Goal: Communication & Community: Answer question/provide support

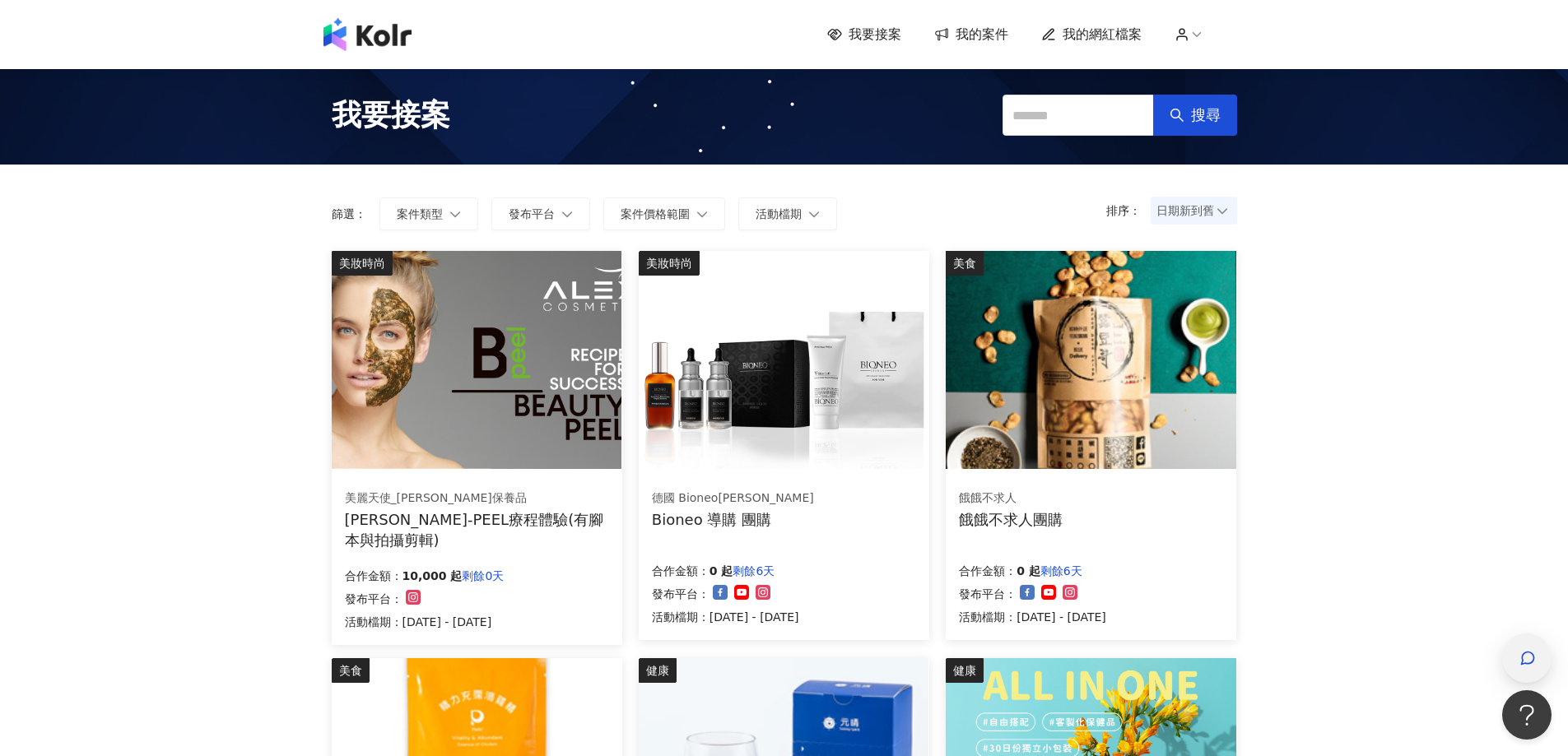
click at [1539, 669] on div "button" at bounding box center [1527, 658] width 49 height 49
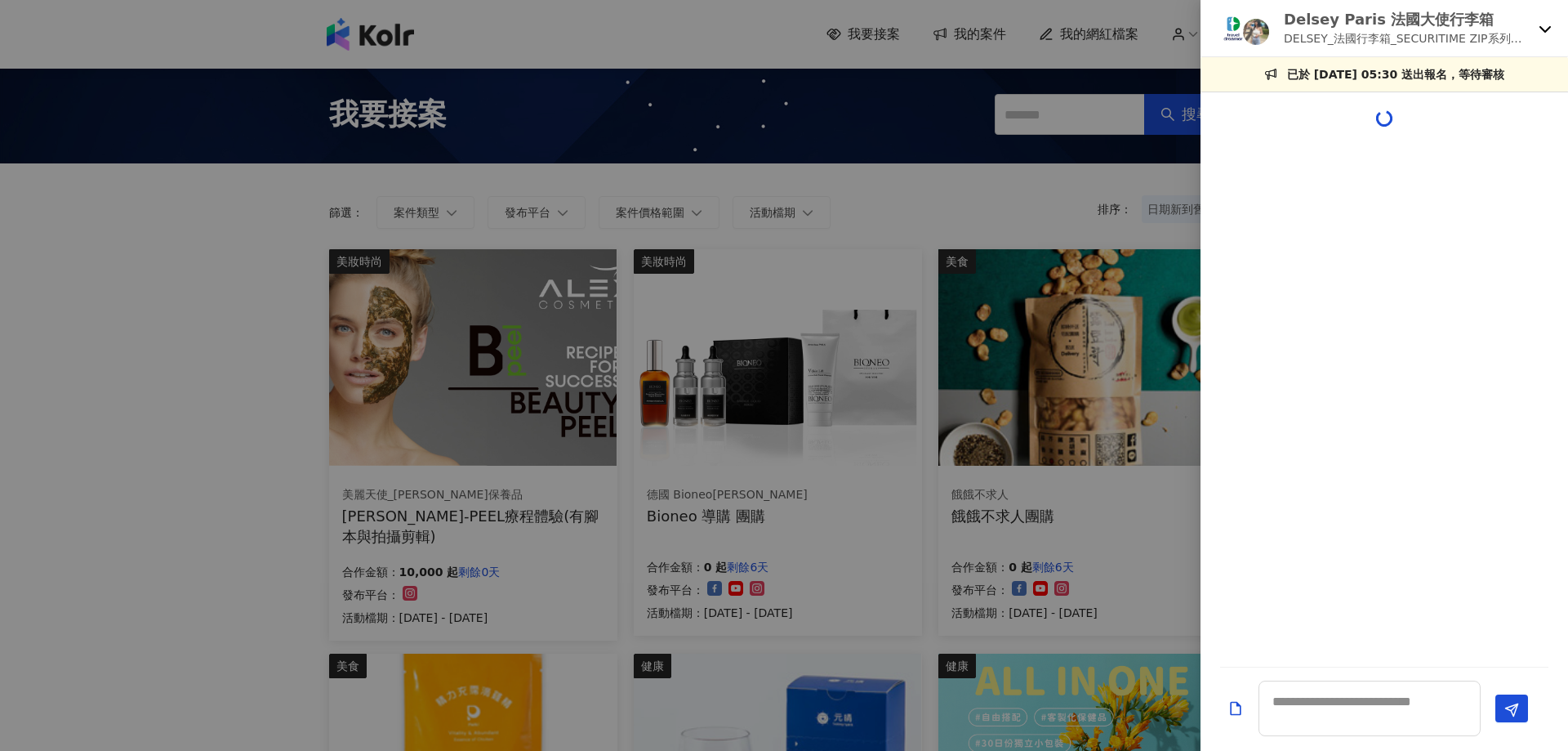
click at [1542, 31] on icon at bounding box center [1545, 28] width 13 height 13
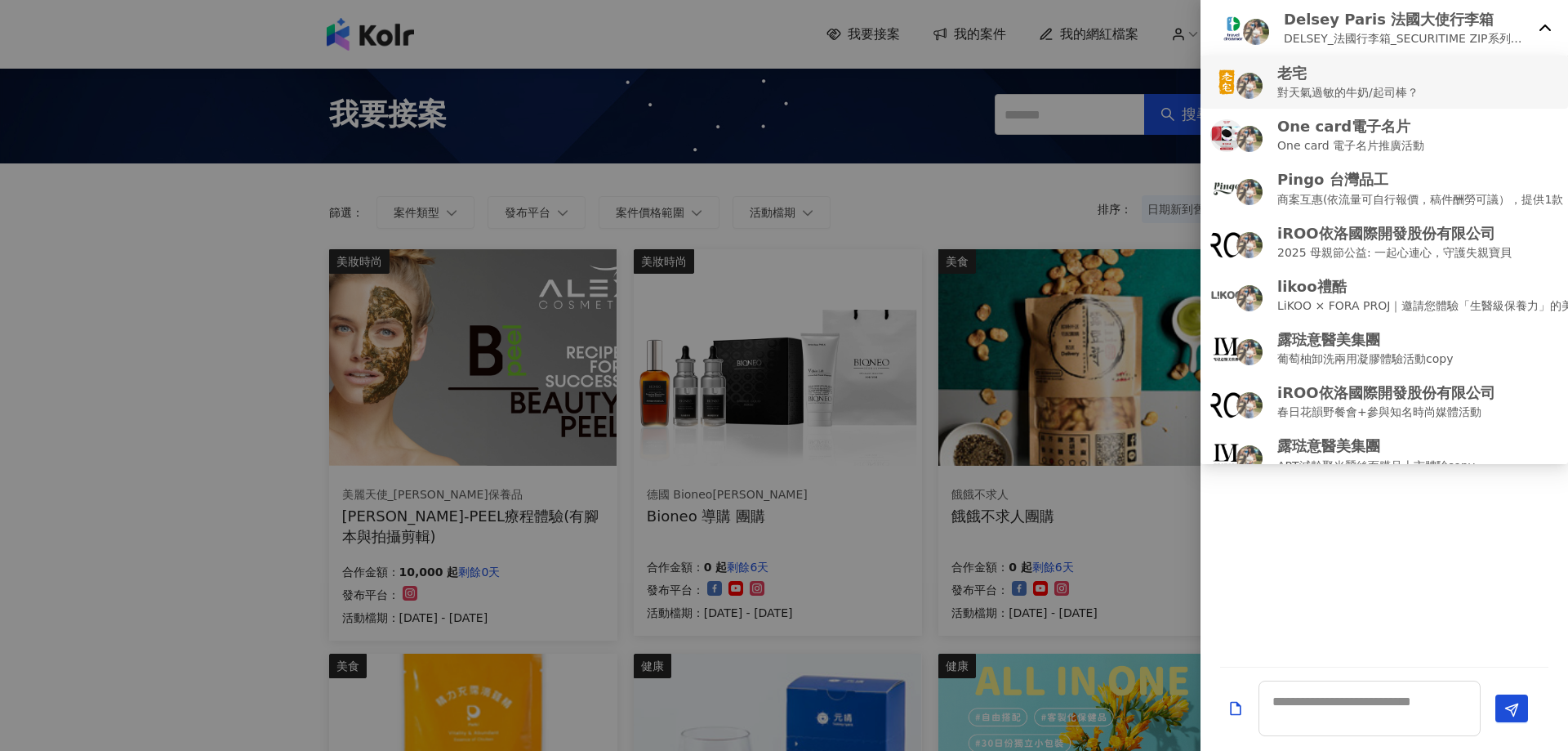
click at [1446, 89] on div "老宅 對天氣過敏的牛奶/起司棒？" at bounding box center [1384, 82] width 347 height 38
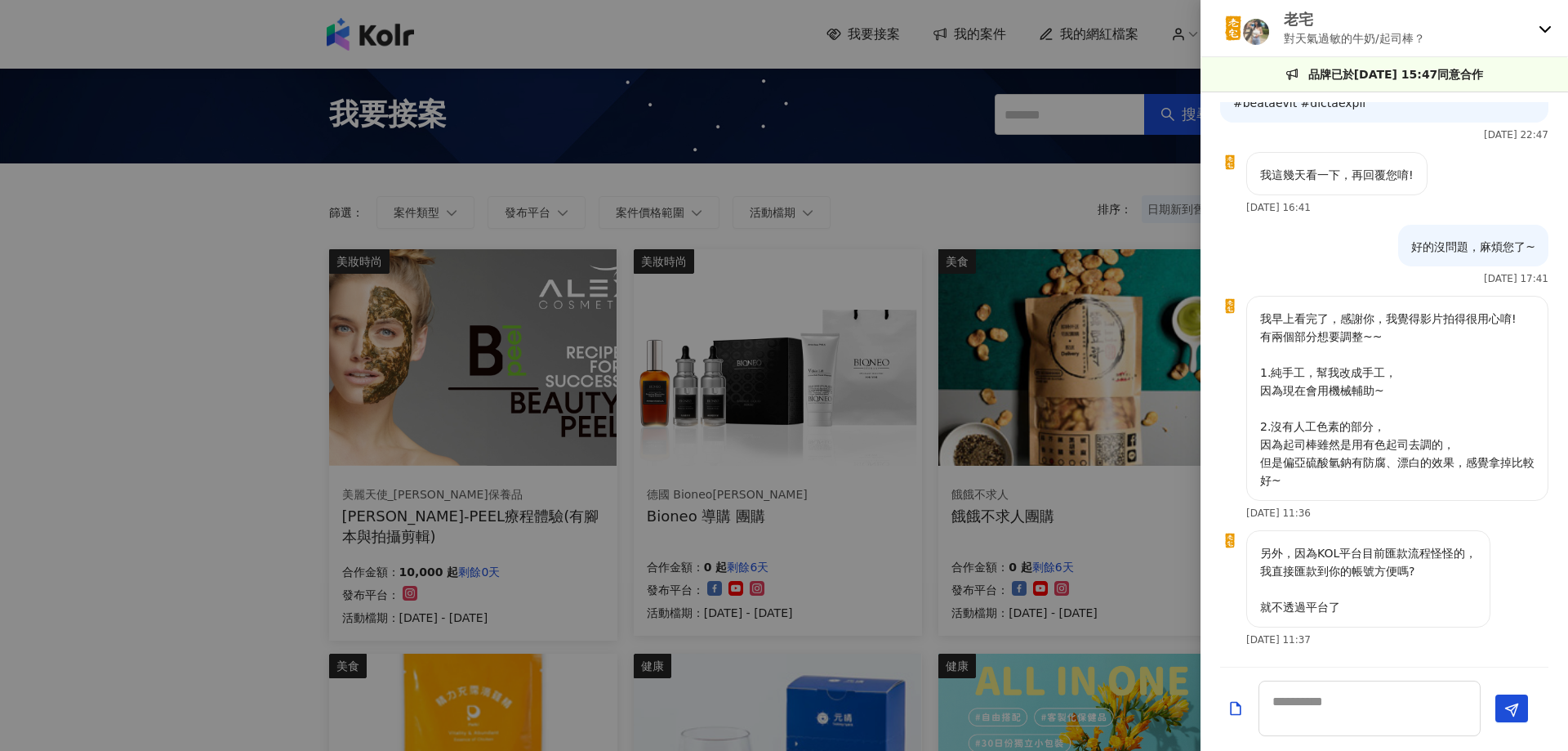
scroll to position [2170, 0]
click at [1341, 700] on textarea at bounding box center [1370, 708] width 222 height 56
drag, startPoint x: 1356, startPoint y: 592, endPoint x: 1346, endPoint y: 691, distance: 99.5
click at [1346, 691] on textarea at bounding box center [1370, 708] width 222 height 56
type textarea "*"
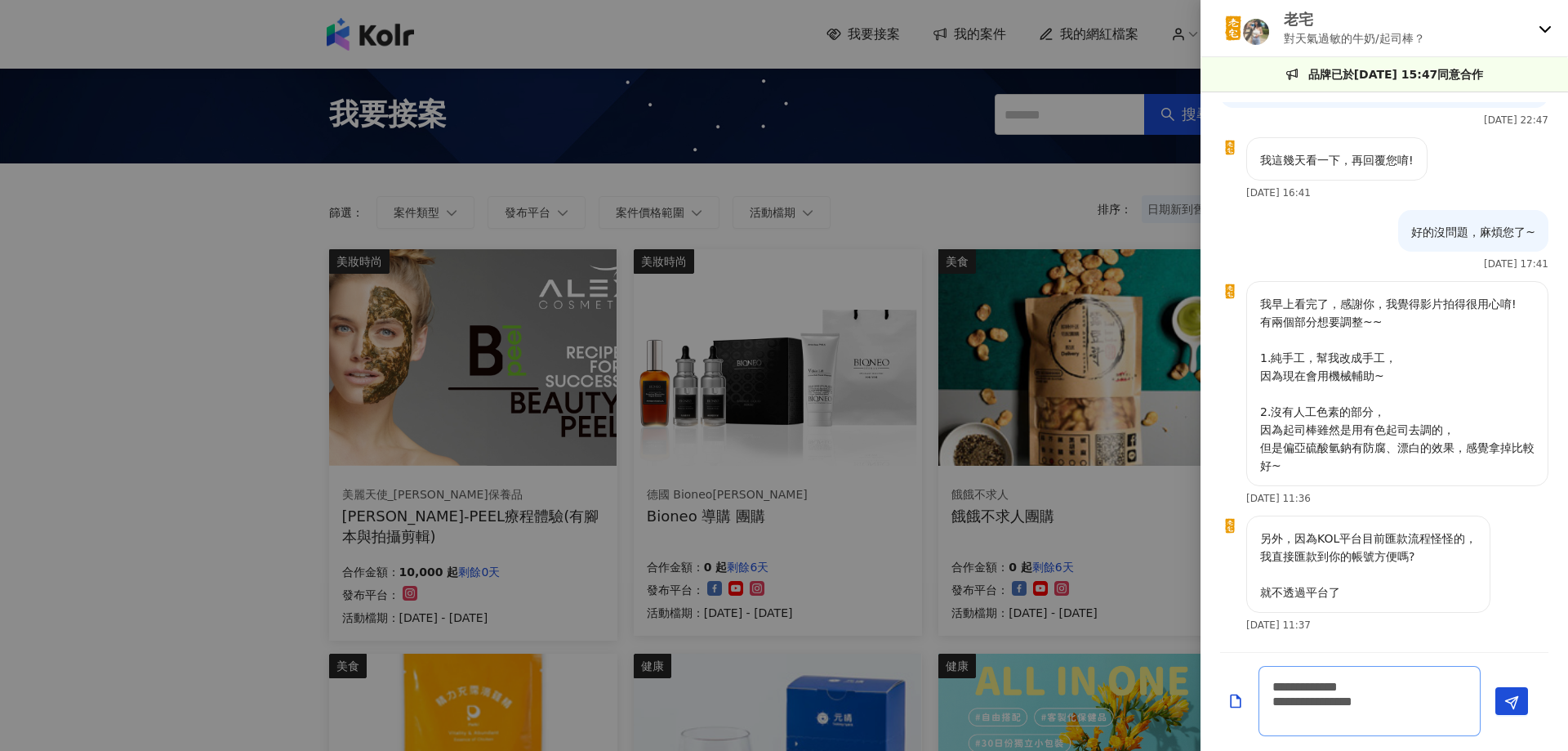
scroll to position [2200, 0]
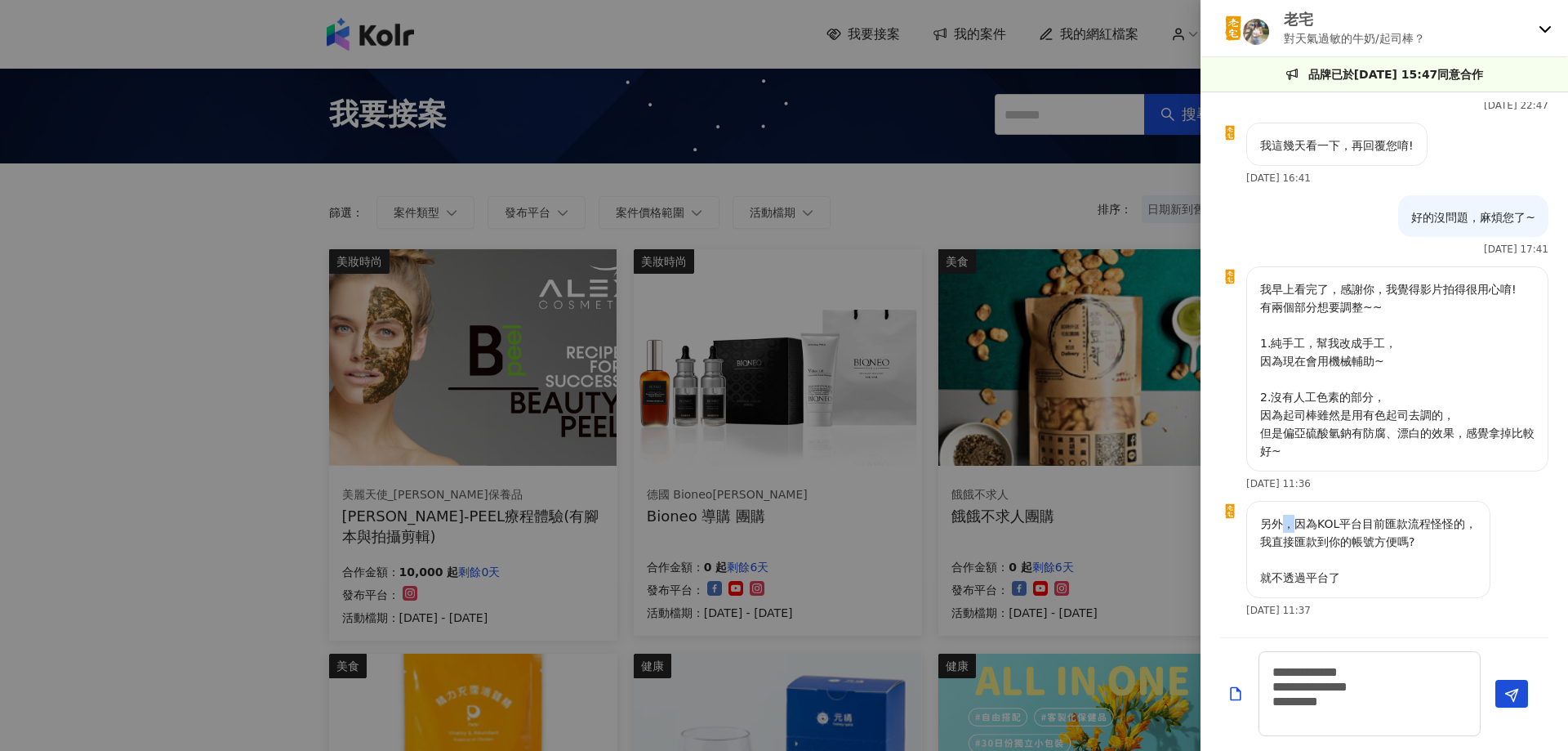
click at [1292, 521] on p "另外，因為KOL平台目前匯款流程怪怪的， 我直接匯款到你的帳號方便嗎? 就不透過平台了" at bounding box center [1368, 550] width 216 height 72
copy p "，"
click at [1360, 712] on textarea "**********" at bounding box center [1370, 694] width 222 height 85
paste textarea "*"
click at [1298, 668] on textarea "**********" at bounding box center [1370, 694] width 222 height 85
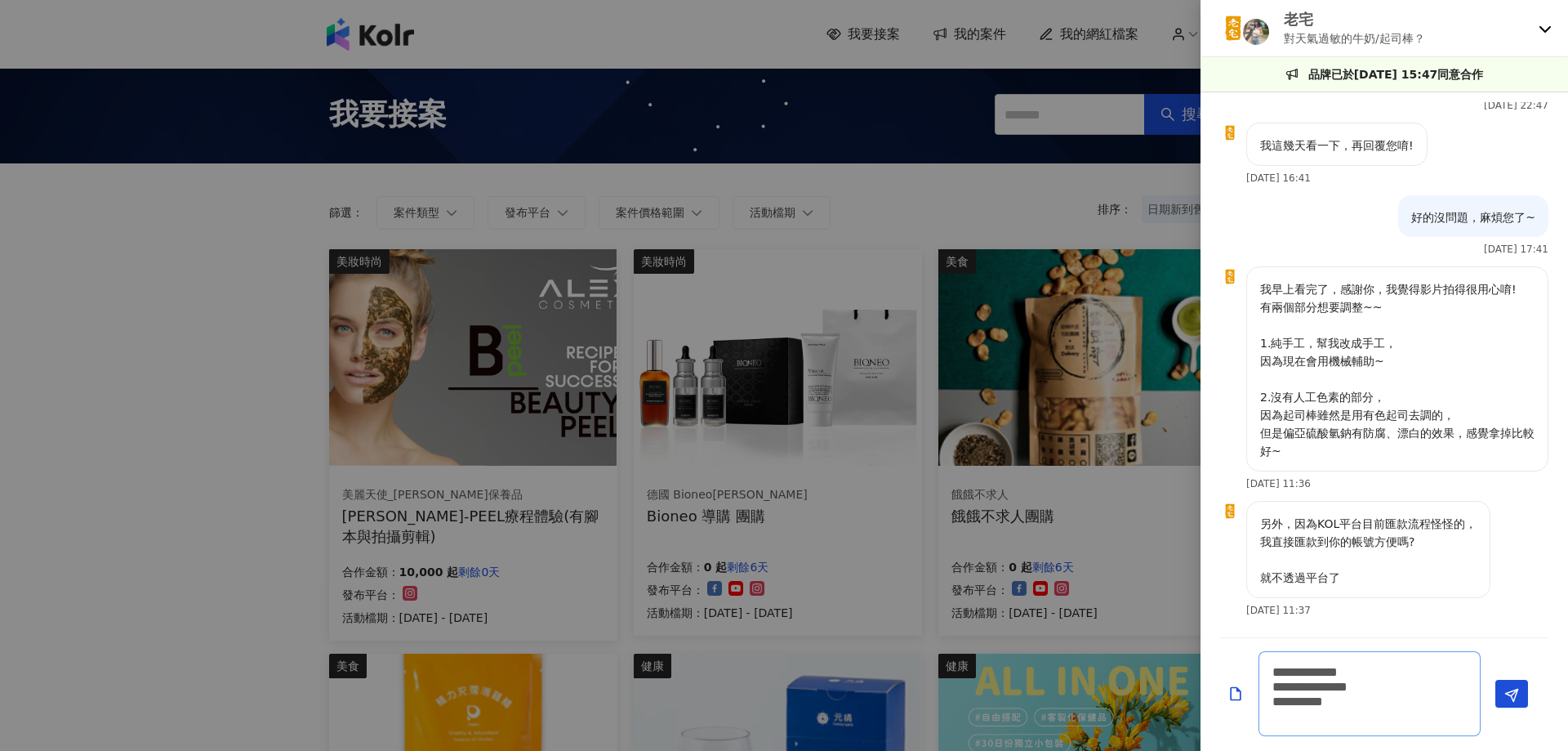
paste textarea "*"
type textarea "**********"
click at [1512, 703] on span "Send" at bounding box center [1512, 695] width 15 height 17
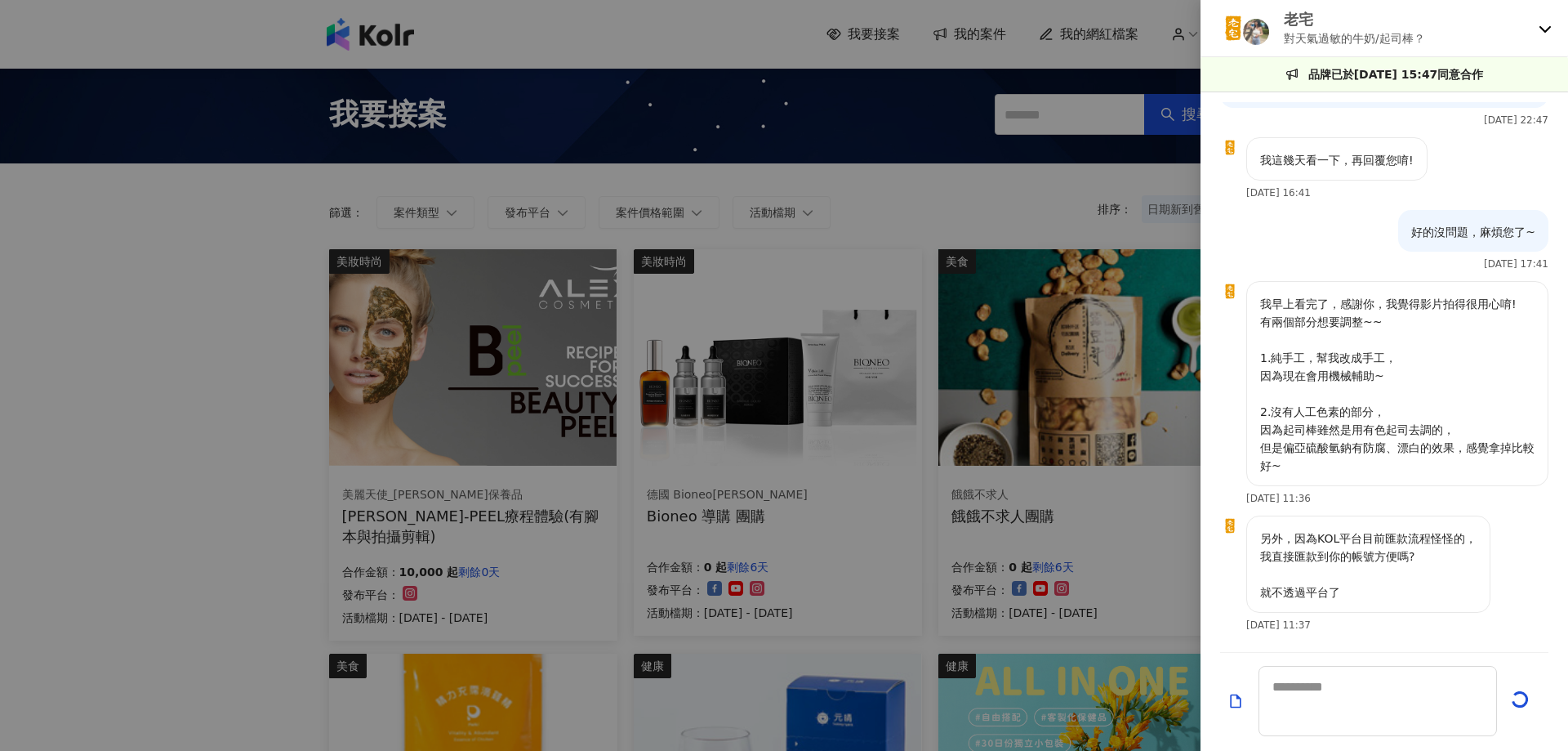
scroll to position [2263, 0]
